Goal: Task Accomplishment & Management: Manage account settings

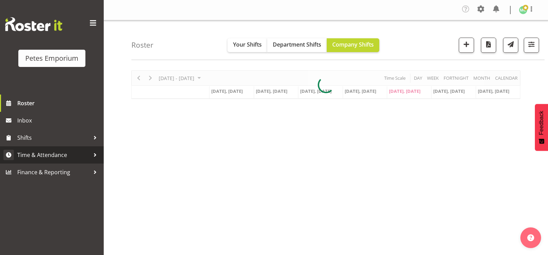
click at [60, 154] on span "Time & Attendance" at bounding box center [53, 155] width 73 height 10
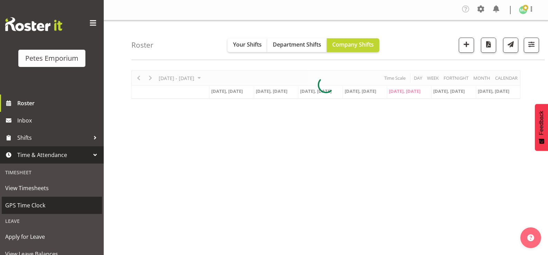
click at [44, 204] on span "GPS Time Clock" at bounding box center [51, 205] width 93 height 10
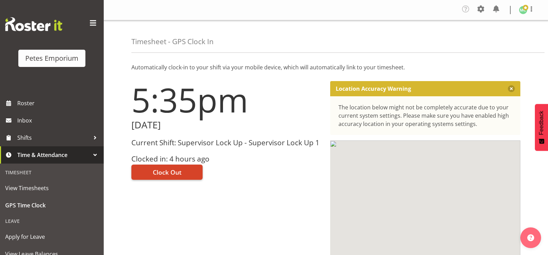
click at [186, 170] on button "Clock Out" at bounding box center [166, 172] width 71 height 15
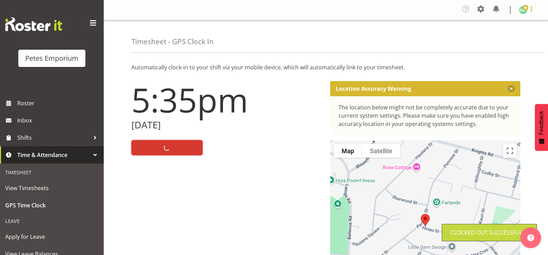
click at [530, 12] on span at bounding box center [531, 9] width 8 height 8
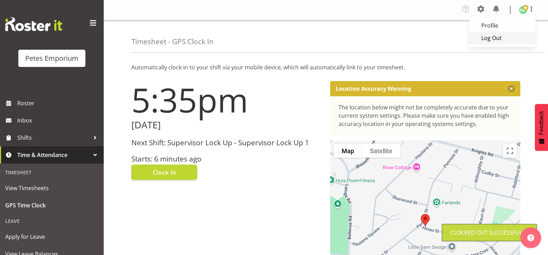
click at [514, 38] on link "Log Out" at bounding box center [502, 38] width 66 height 12
